Goal: Task Accomplishment & Management: Manage account settings

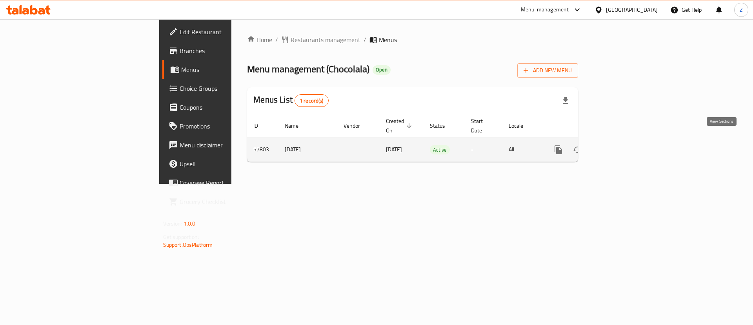
click at [620, 145] on icon "enhanced table" at bounding box center [615, 149] width 9 height 9
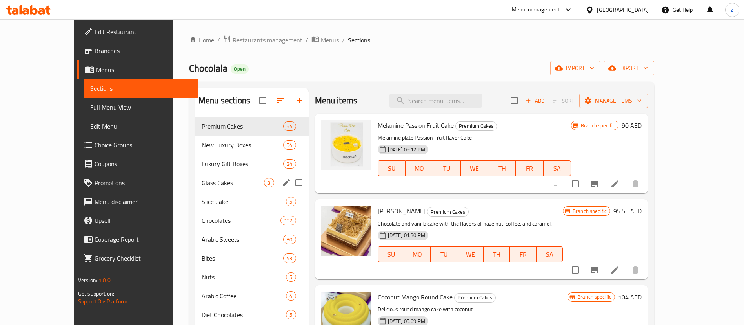
scroll to position [110, 0]
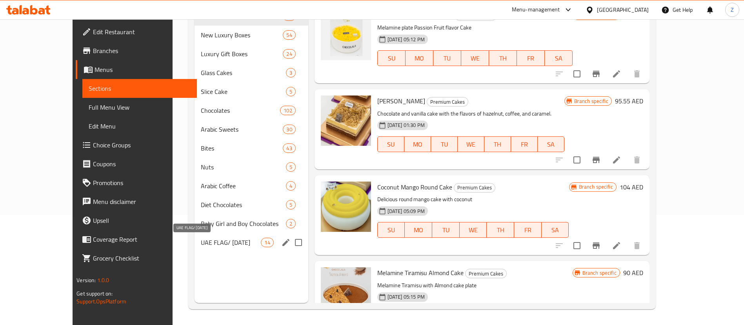
click at [201, 246] on span "UAE FLAG/ [DATE]" at bounding box center [231, 241] width 60 height 9
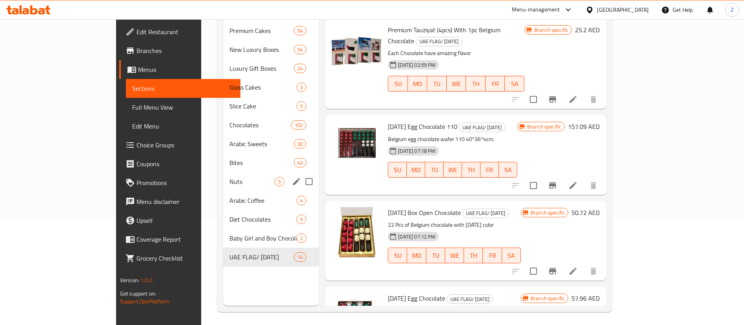
scroll to position [110, 0]
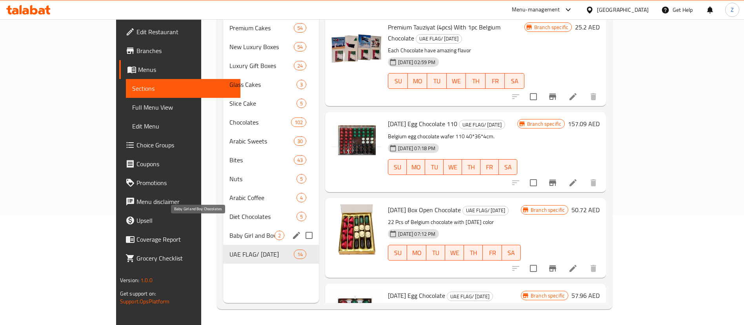
click at [230, 230] on span "Baby Girl and Boy Chocolates" at bounding box center [252, 234] width 45 height 9
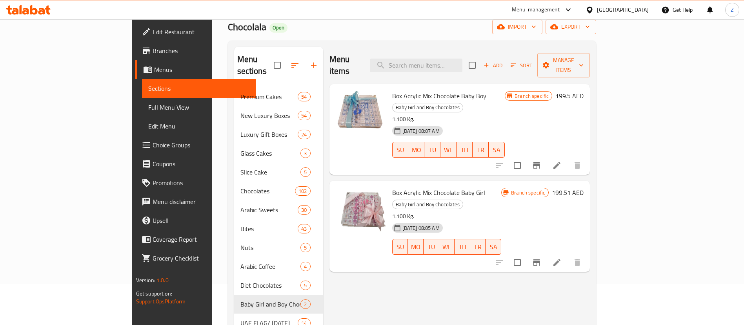
scroll to position [110, 0]
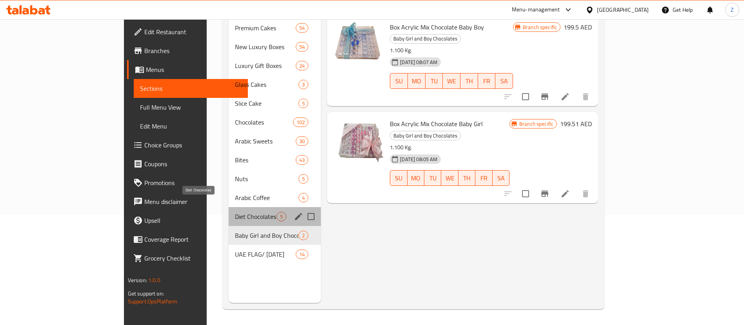
click at [235, 212] on span "Diet Chocolates" at bounding box center [256, 216] width 42 height 9
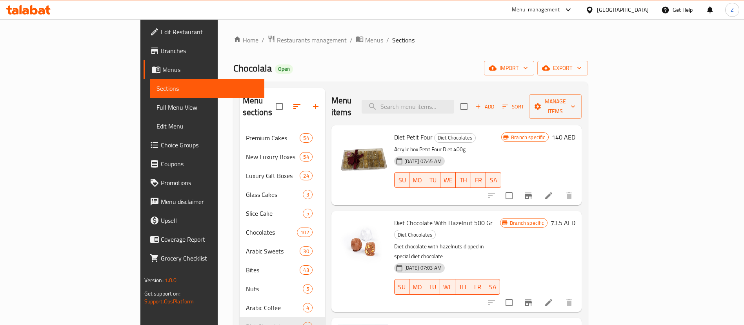
click at [277, 38] on span "Restaurants management" at bounding box center [312, 39] width 70 height 9
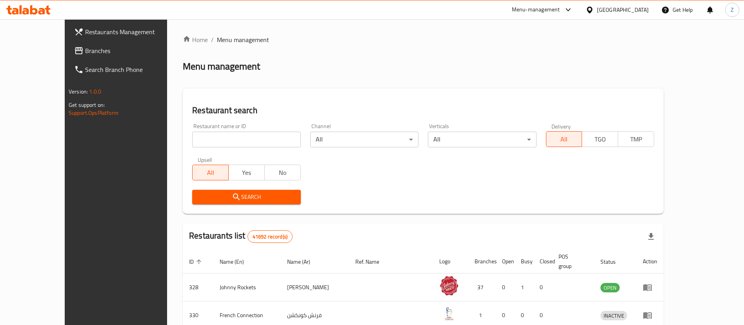
click at [242, 140] on input "search" at bounding box center [246, 139] width 108 height 16
type input "yamal al sham"
click button "Search" at bounding box center [246, 197] width 108 height 15
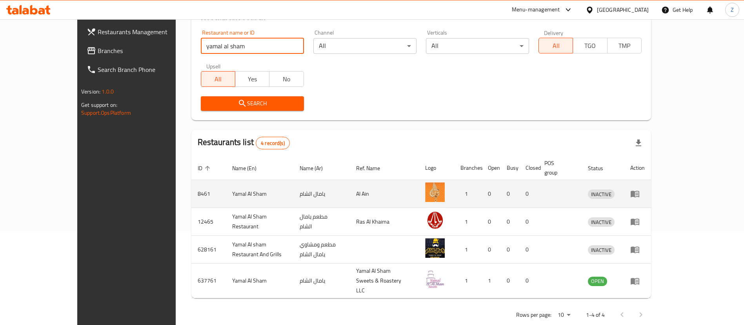
scroll to position [94, 0]
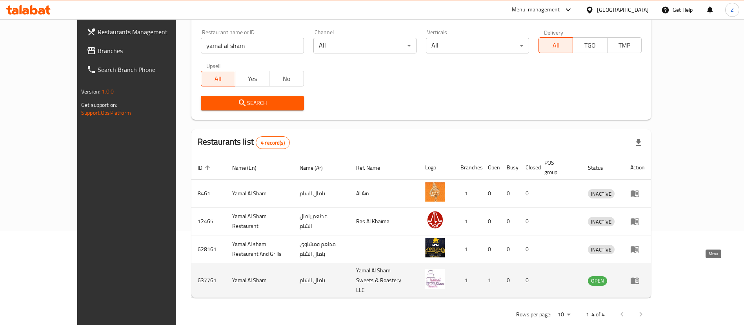
click at [640, 277] on icon "enhanced table" at bounding box center [635, 280] width 9 height 7
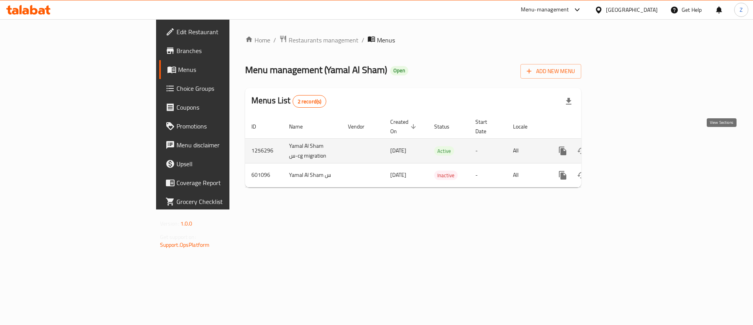
click at [624, 146] on icon "enhanced table" at bounding box center [619, 150] width 9 height 9
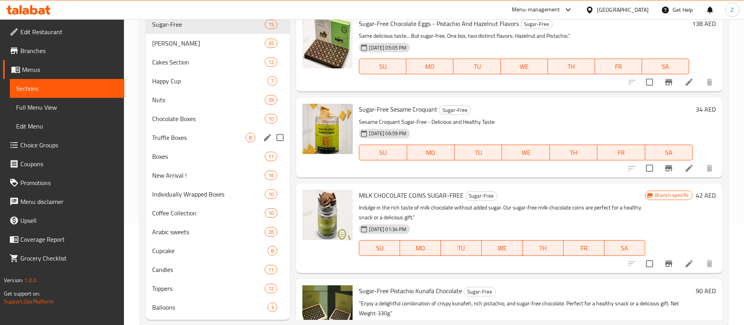
scroll to position [119, 0]
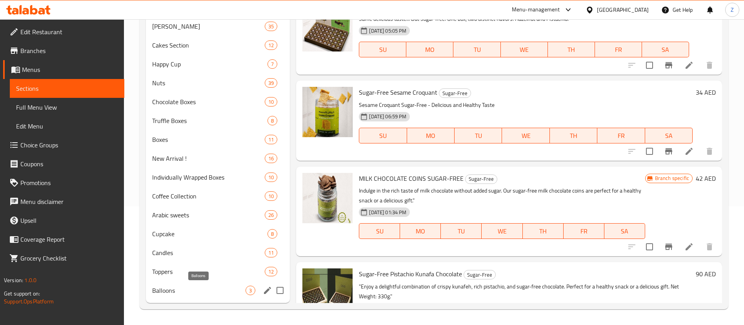
click at [174, 288] on span "Balloons" at bounding box center [198, 289] width 93 height 9
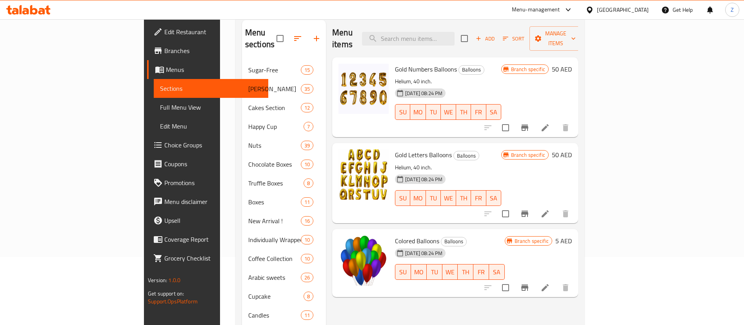
scroll to position [119, 0]
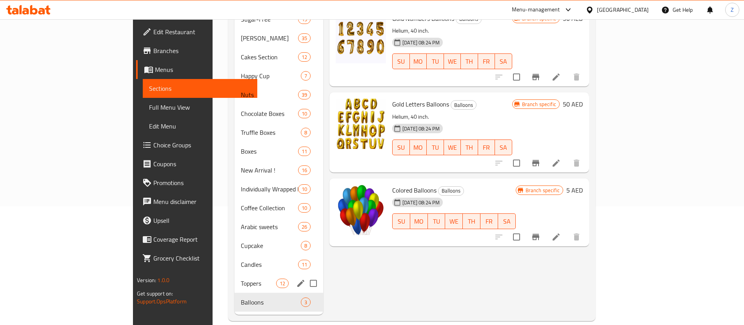
click at [241, 278] on span "Toppers" at bounding box center [258, 282] width 35 height 9
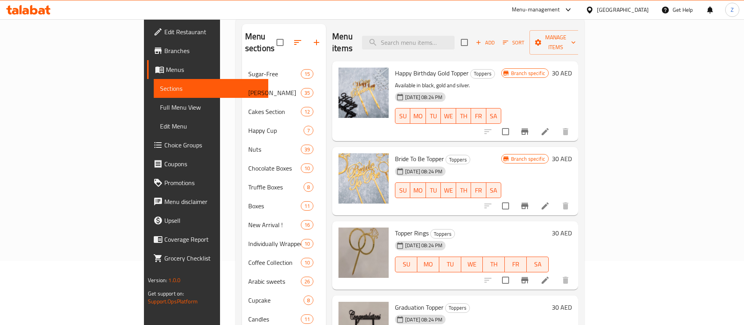
scroll to position [119, 0]
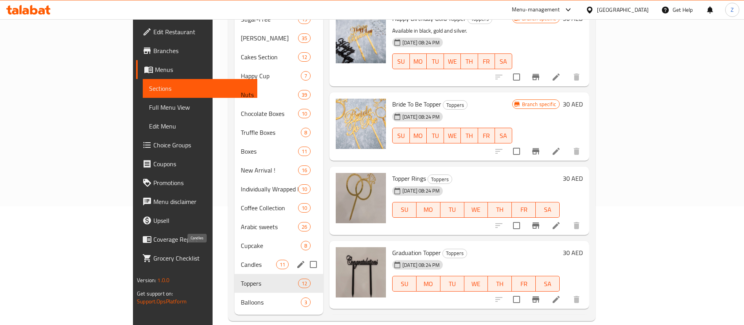
click at [241, 259] on span "Candles" at bounding box center [258, 263] width 35 height 9
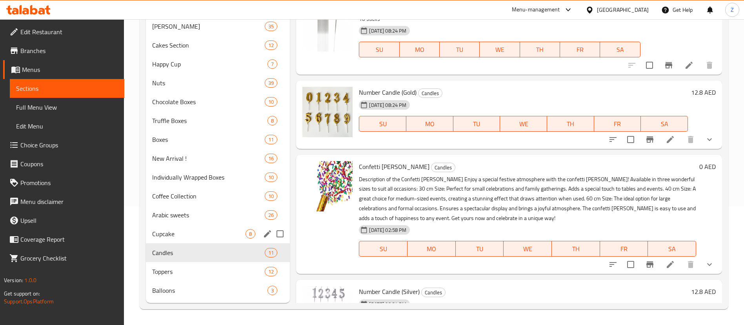
click at [187, 234] on span "Cupcake" at bounding box center [198, 233] width 93 height 9
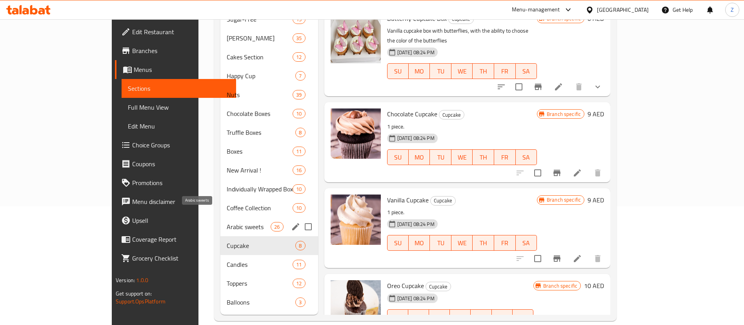
click at [227, 222] on span "Arabic sweets" at bounding box center [249, 226] width 44 height 9
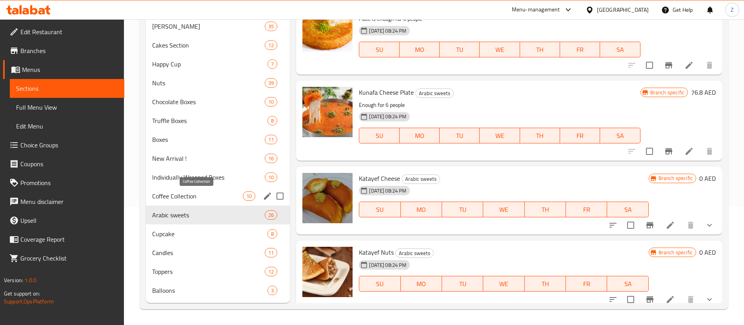
drag, startPoint x: 186, startPoint y: 195, endPoint x: 176, endPoint y: 185, distance: 14.2
click at [185, 195] on span "Coffee Collection" at bounding box center [197, 195] width 91 height 9
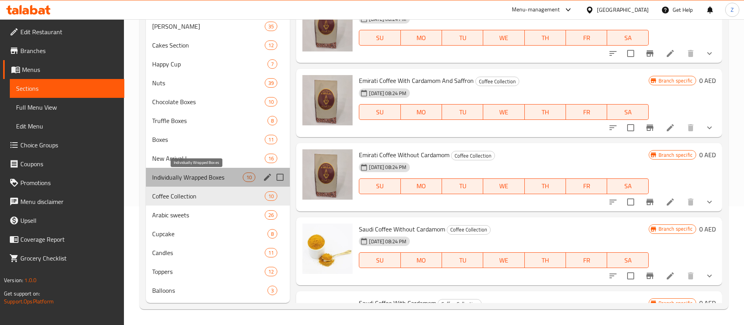
drag, startPoint x: 171, startPoint y: 178, endPoint x: 167, endPoint y: 169, distance: 9.8
click at [170, 177] on span "Individually Wrapped Boxes" at bounding box center [197, 176] width 91 height 9
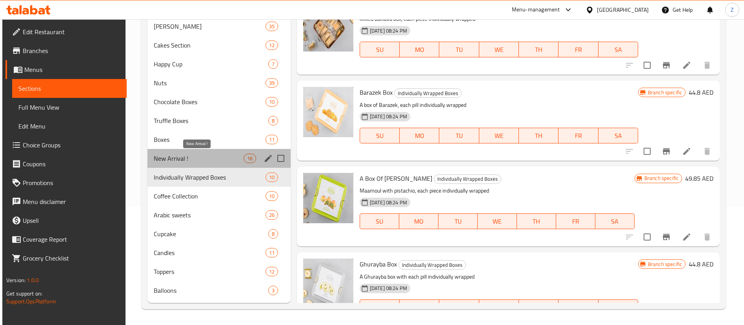
click at [160, 159] on span "New Arrival !" at bounding box center [198, 157] width 89 height 9
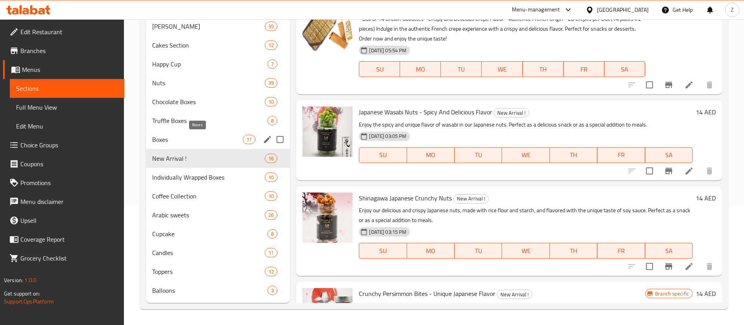
click at [158, 141] on span "Boxes" at bounding box center [197, 139] width 91 height 9
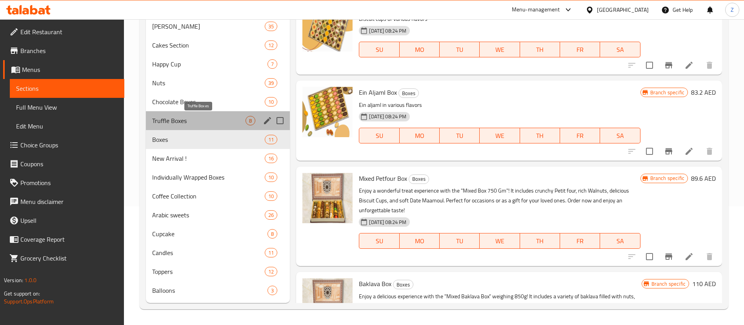
click at [160, 121] on span "Truffle Boxes" at bounding box center [198, 120] width 93 height 9
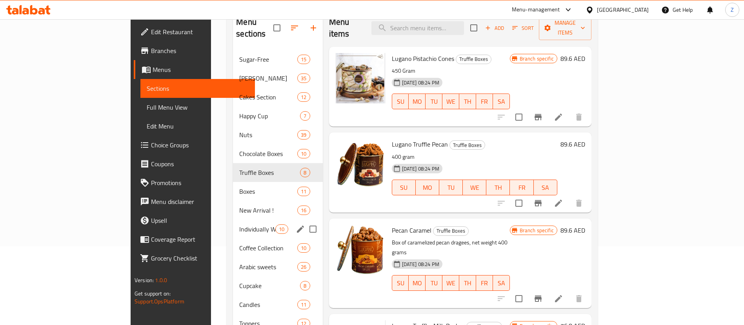
scroll to position [60, 0]
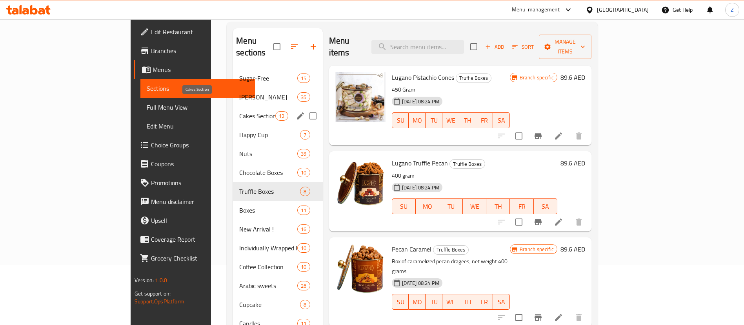
click at [239, 111] on span "Cakes Section" at bounding box center [257, 115] width 36 height 9
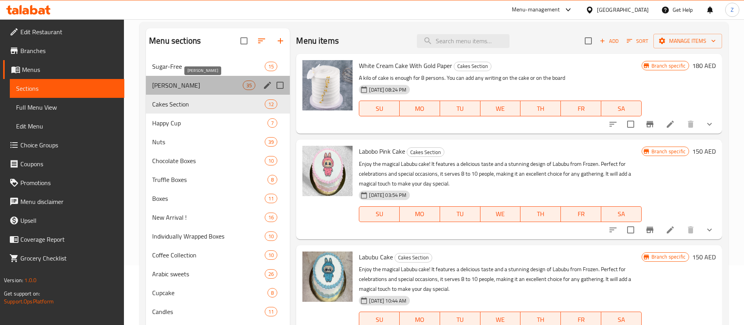
click at [192, 82] on span "[PERSON_NAME]" at bounding box center [197, 84] width 91 height 9
